Goal: Task Accomplishment & Management: Manage account settings

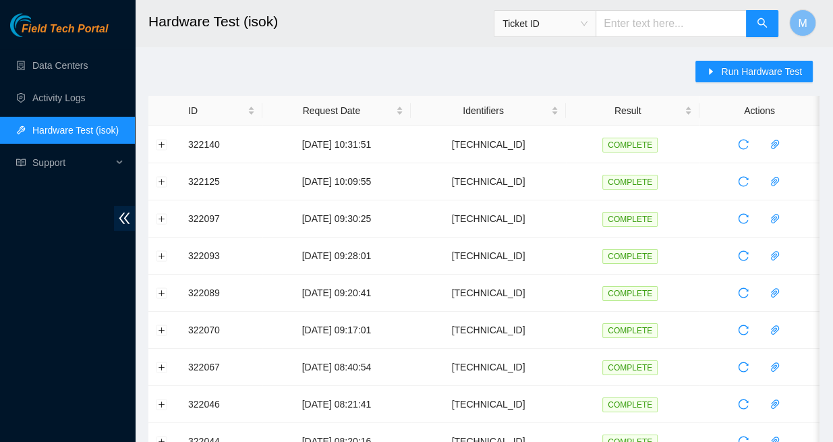
click at [66, 31] on span "Field Tech Portal" at bounding box center [65, 29] width 86 height 13
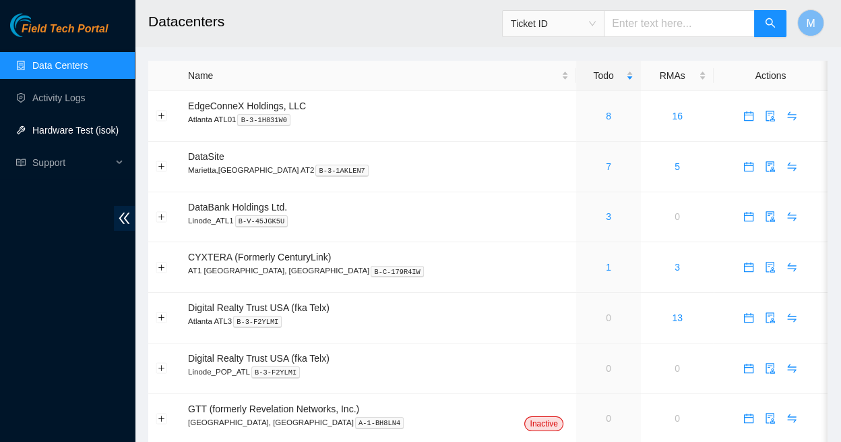
click at [62, 130] on link "Hardware Test (isok)" at bounding box center [75, 130] width 86 height 11
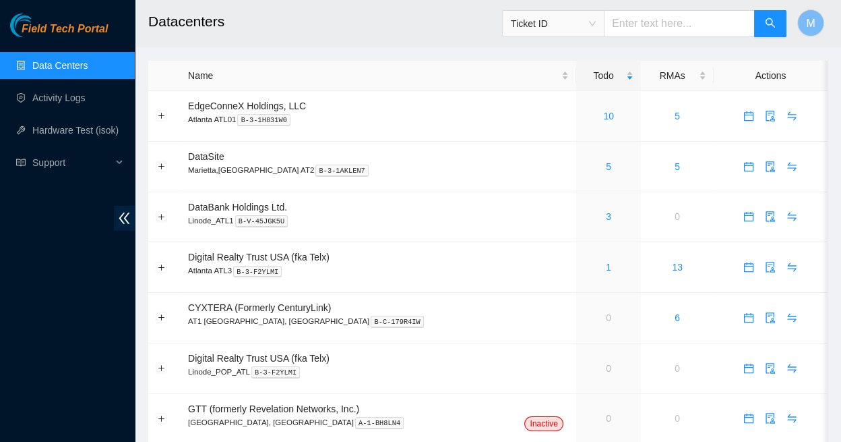
click at [72, 30] on span "Field Tech Portal" at bounding box center [65, 29] width 86 height 13
click at [606, 111] on link "8" at bounding box center [608, 116] width 5 height 11
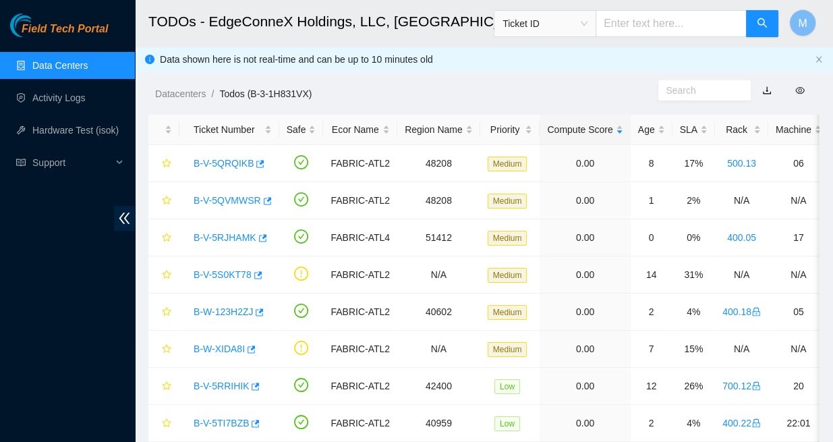
click at [64, 29] on span "Field Tech Portal" at bounding box center [65, 29] width 86 height 13
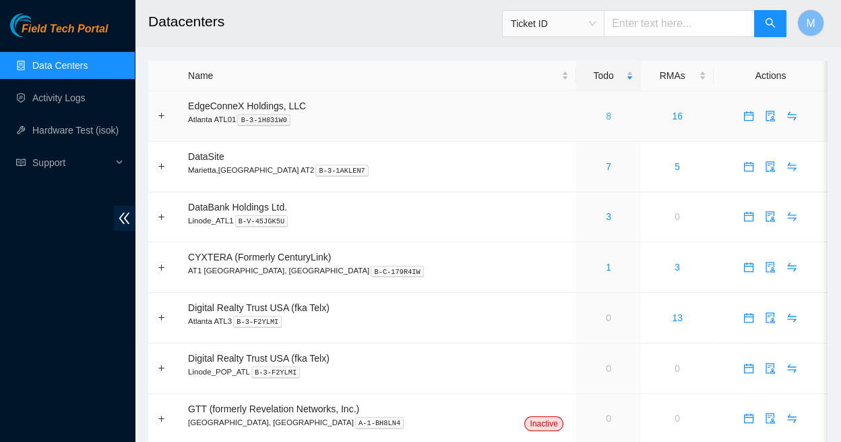
click at [606, 111] on link "8" at bounding box center [608, 116] width 5 height 11
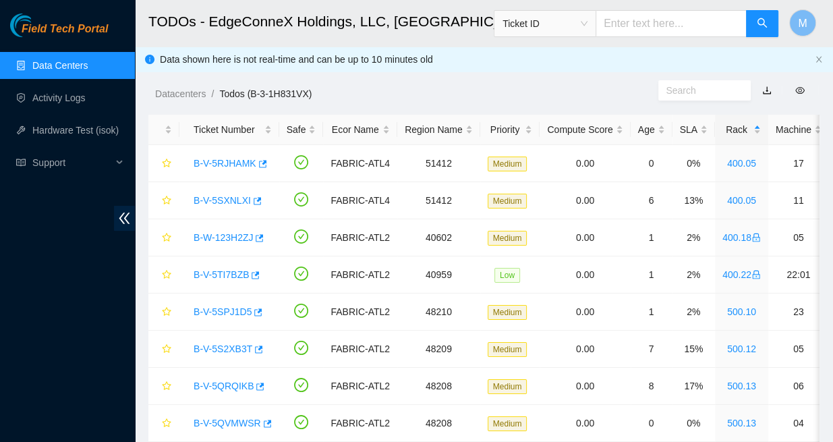
scroll to position [490, 0]
click at [69, 29] on span "Field Tech Portal" at bounding box center [65, 29] width 86 height 13
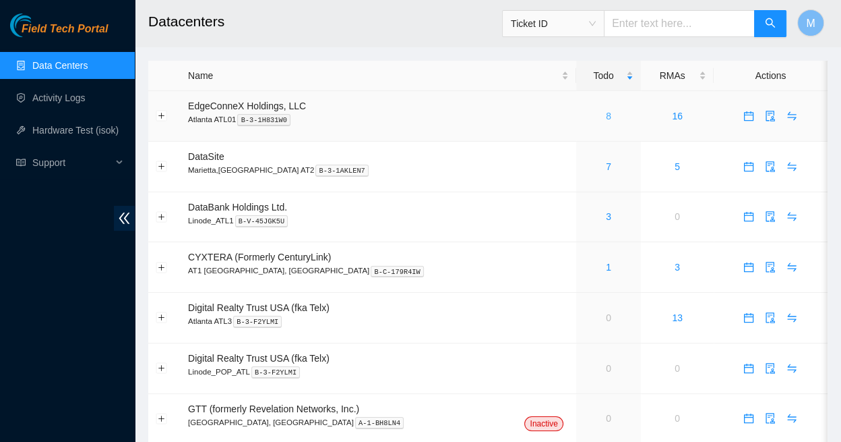
click at [606, 111] on link "8" at bounding box center [608, 116] width 5 height 11
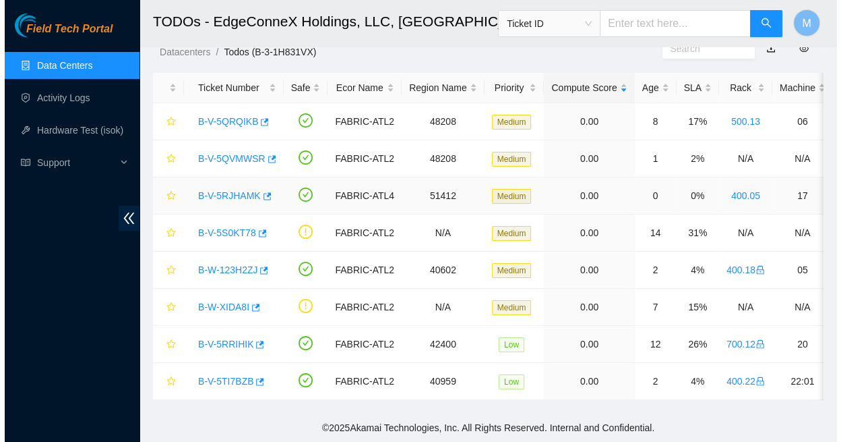
scroll to position [42, 0]
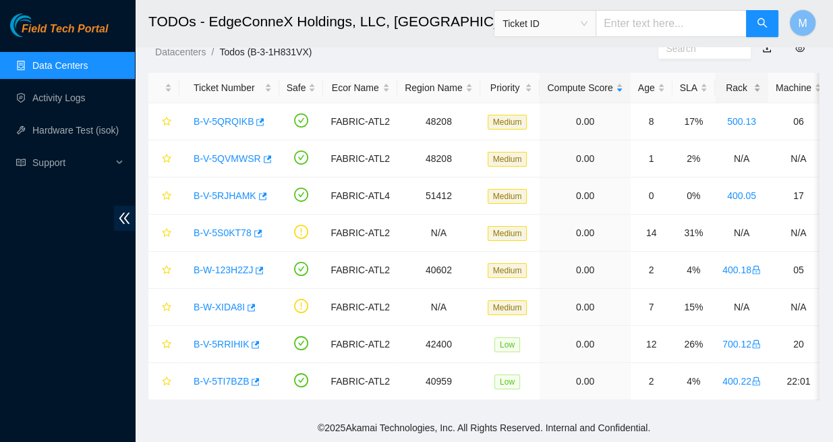
click at [722, 81] on div "Rack" at bounding box center [741, 87] width 38 height 15
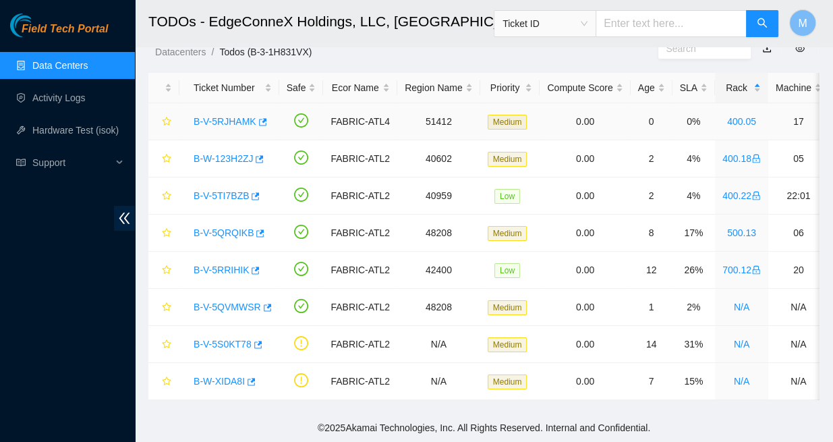
click at [226, 116] on link "B-V-5RJHAMK" at bounding box center [224, 121] width 63 height 11
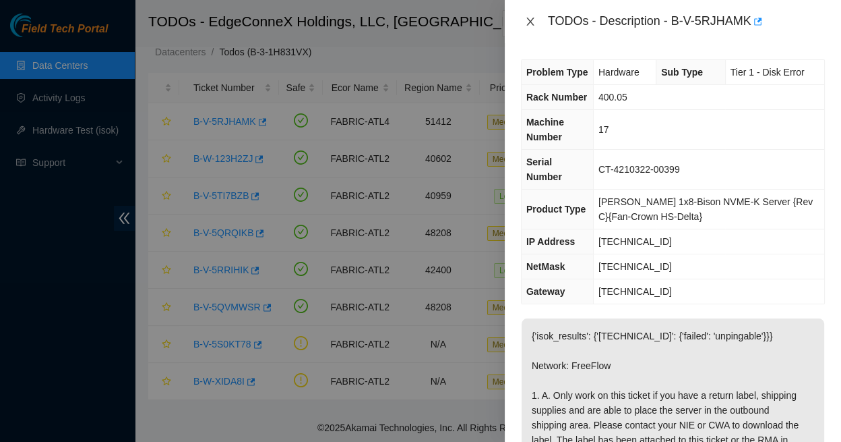
click at [531, 18] on icon "close" at bounding box center [530, 22] width 7 height 8
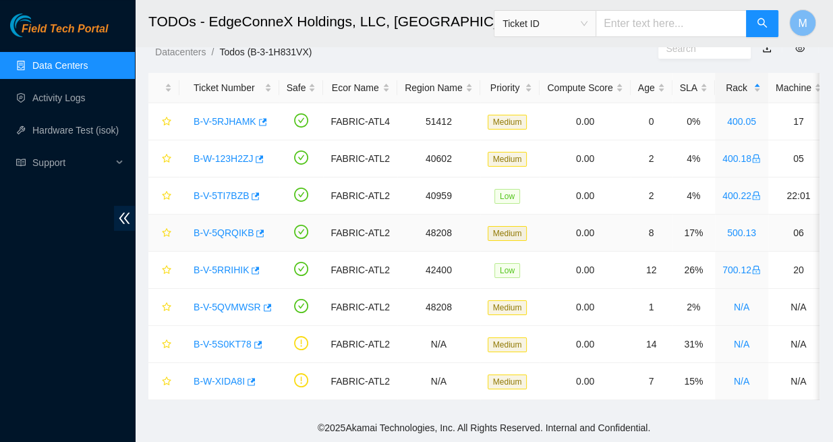
click at [226, 227] on link "B-V-5QRQIKB" at bounding box center [223, 232] width 60 height 11
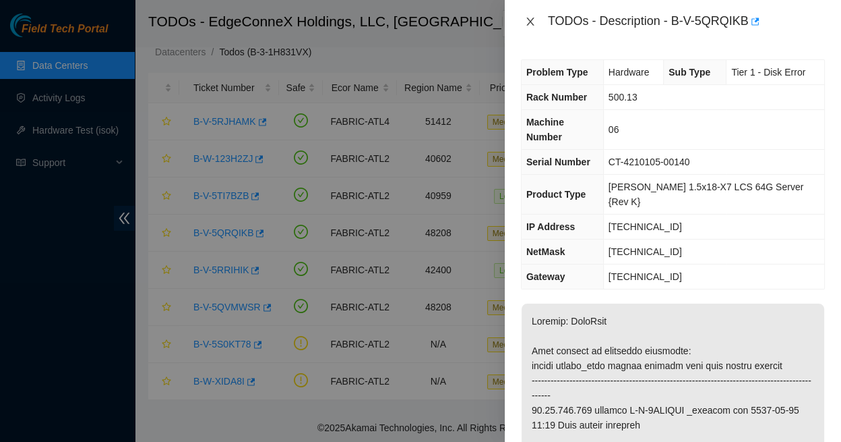
click at [533, 18] on icon "close" at bounding box center [530, 21] width 11 height 11
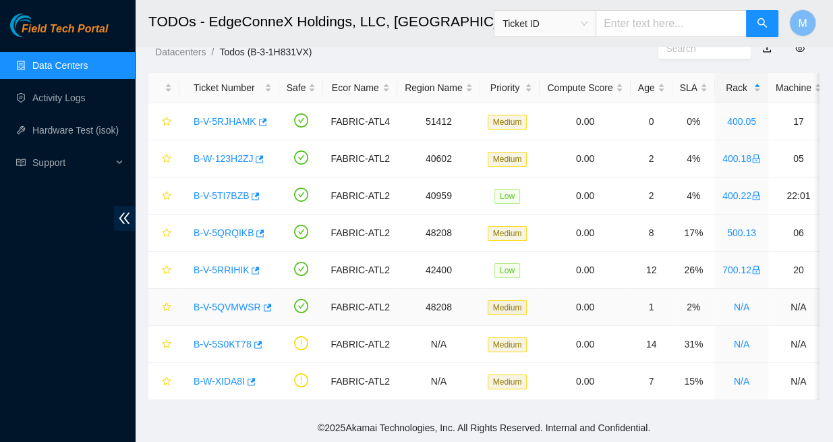
click at [221, 301] on link "B-V-5QVMWSR" at bounding box center [226, 306] width 67 height 11
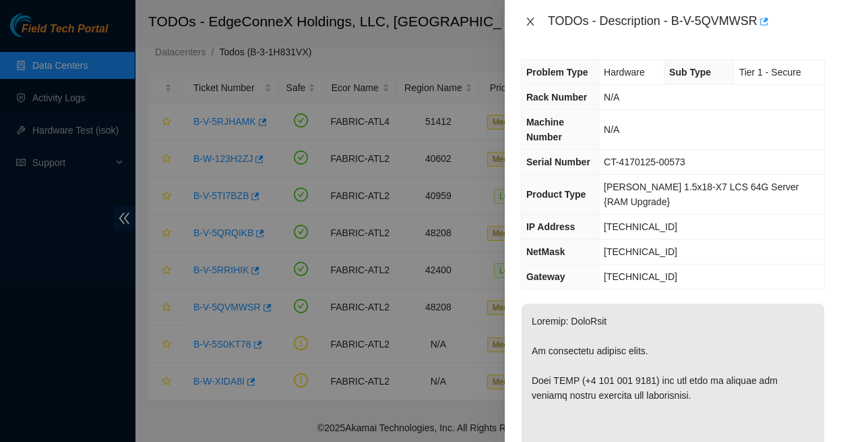
click at [530, 20] on icon "close" at bounding box center [530, 21] width 11 height 11
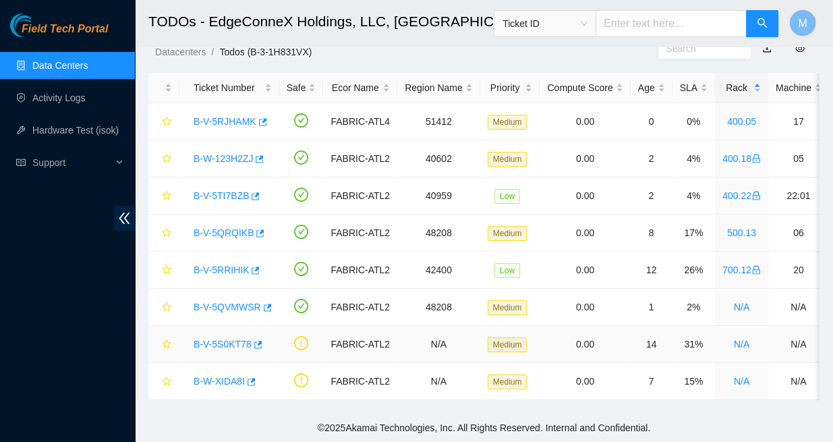
click at [224, 338] on link "B-V-5S0KT78" at bounding box center [222, 343] width 58 height 11
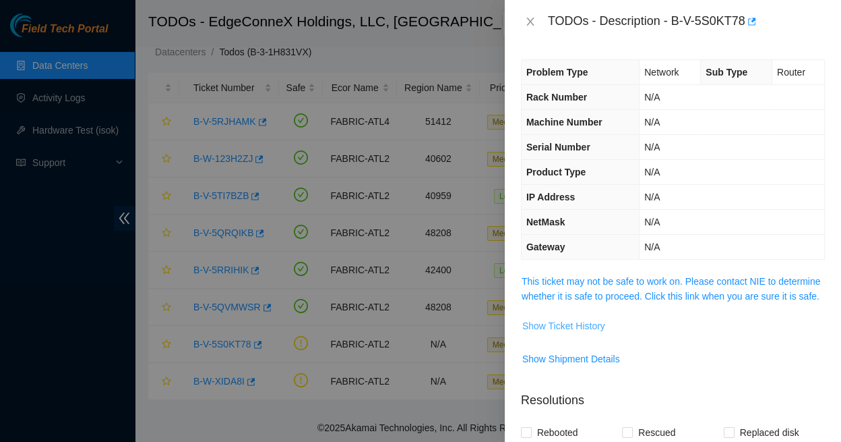
click at [562, 318] on span "Show Ticket History" at bounding box center [563, 325] width 83 height 15
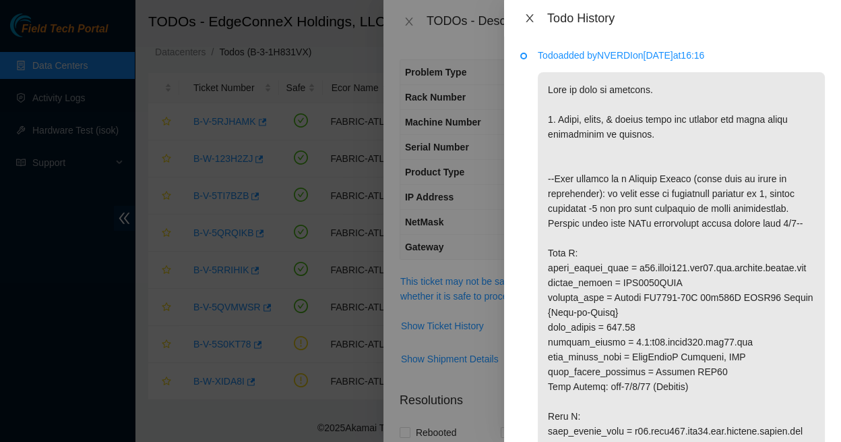
click at [530, 15] on icon "close" at bounding box center [529, 18] width 7 height 8
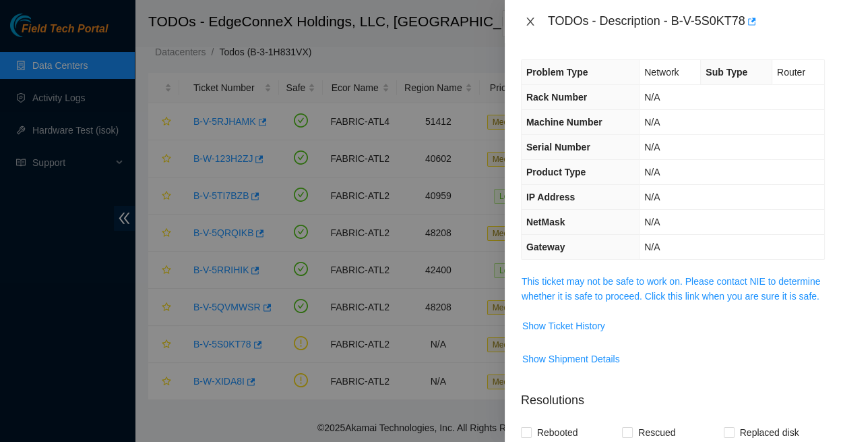
click at [529, 18] on icon "close" at bounding box center [530, 21] width 11 height 11
